Goal: Task Accomplishment & Management: Manage account settings

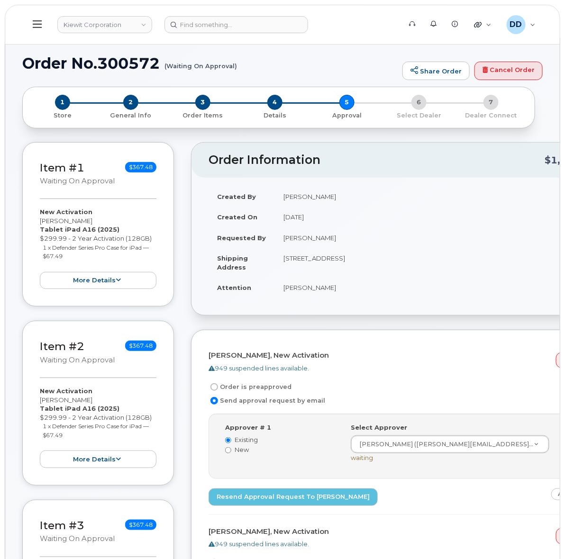
click at [39, 26] on icon at bounding box center [37, 24] width 9 height 10
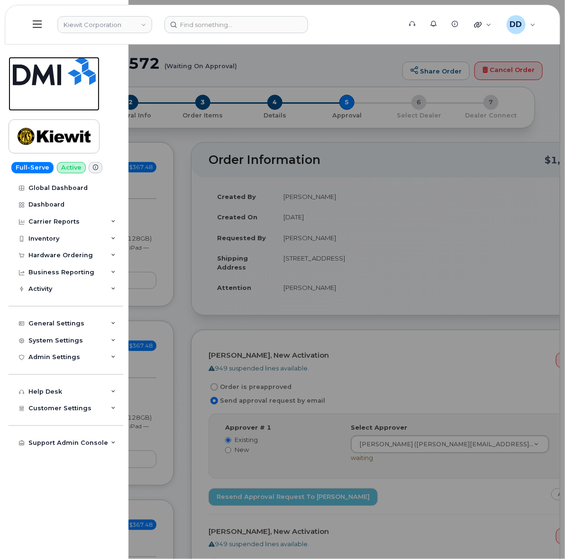
click at [54, 74] on img at bounding box center [54, 71] width 83 height 28
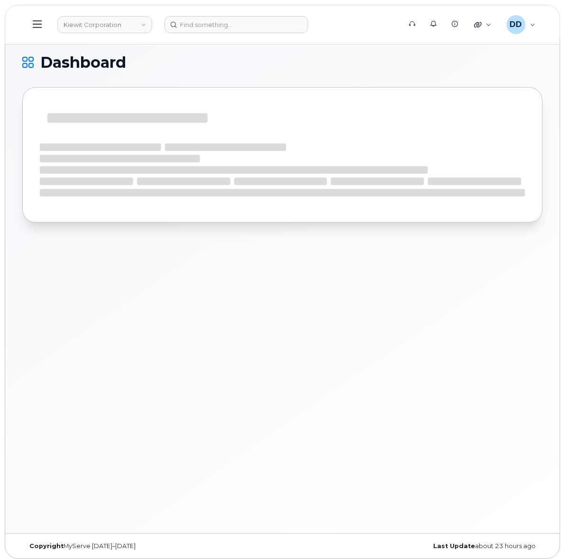
click at [36, 20] on icon at bounding box center [37, 24] width 9 height 10
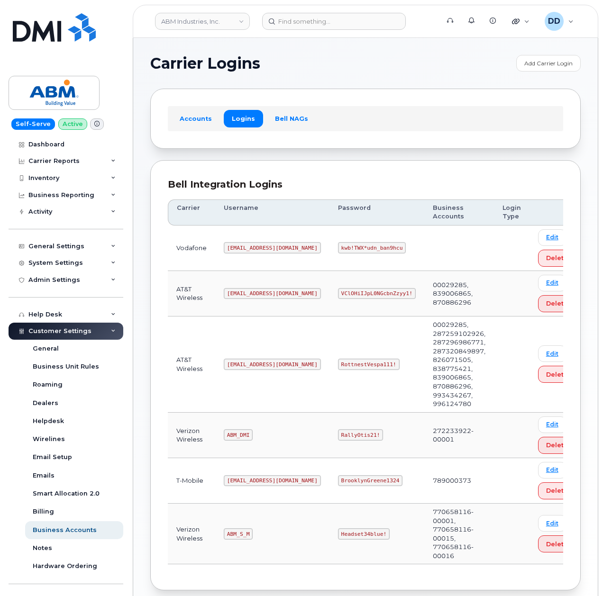
click at [251, 367] on code "[EMAIL_ADDRESS][DOMAIN_NAME]" at bounding box center [272, 364] width 97 height 11
copy code "[EMAIL_ADDRESS][DOMAIN_NAME]"
click at [338, 365] on code "RottnestVespa111!" at bounding box center [369, 364] width 62 height 11
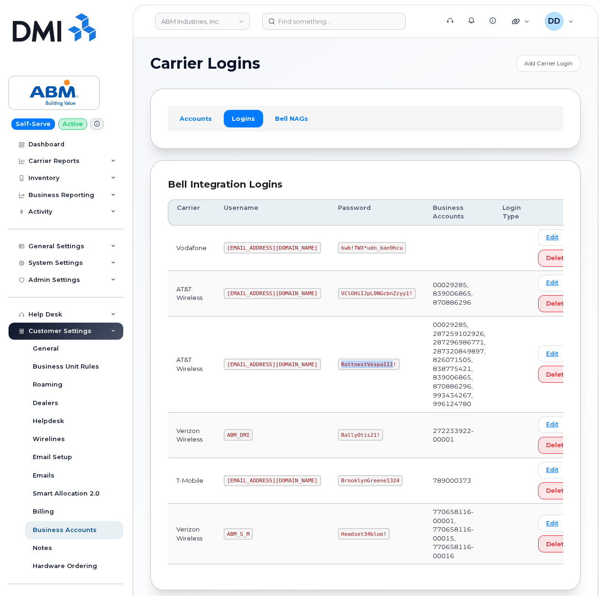
click at [338, 366] on code "RottnestVespa111!" at bounding box center [369, 364] width 62 height 11
copy code "RottnestVespa111"
click at [244, 366] on code "[EMAIL_ADDRESS][DOMAIN_NAME]" at bounding box center [272, 364] width 97 height 11
click at [245, 366] on code "[EMAIL_ADDRESS][DOMAIN_NAME]" at bounding box center [272, 364] width 97 height 11
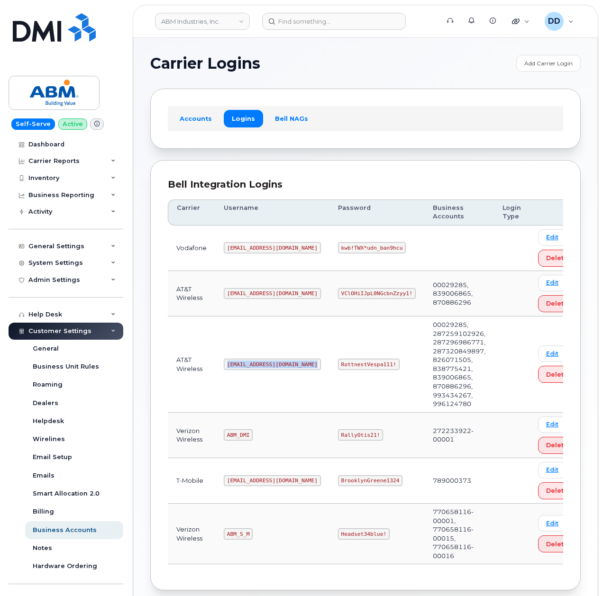
copy code "[EMAIL_ADDRESS][DOMAIN_NAME]"
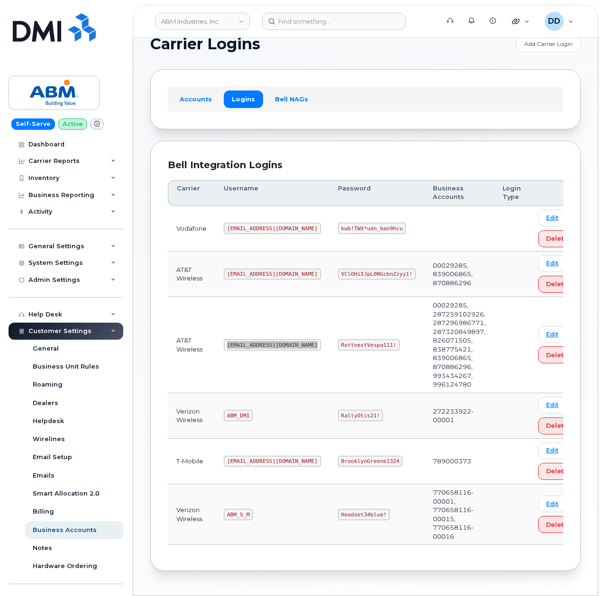
scroll to position [38, 0]
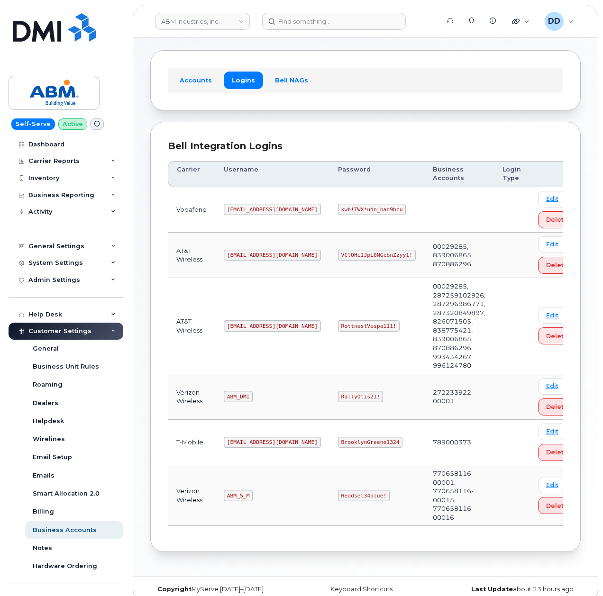
click at [338, 331] on code "RottnestVespa111!" at bounding box center [369, 325] width 62 height 11
click at [349, 329] on code "RottnestVespa111!" at bounding box center [369, 325] width 62 height 11
click at [349, 328] on code "RottnestVespa111!" at bounding box center [369, 325] width 62 height 11
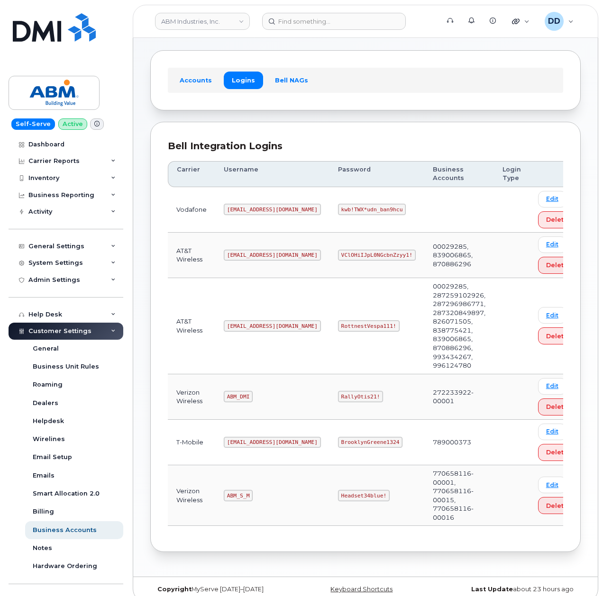
click at [145, 114] on div "Carrier Logins Add Carrier Login Accounts Logins Bell NAGs Bell Integration Log…" at bounding box center [365, 288] width 464 height 577
